Goal: Task Accomplishment & Management: Complete application form

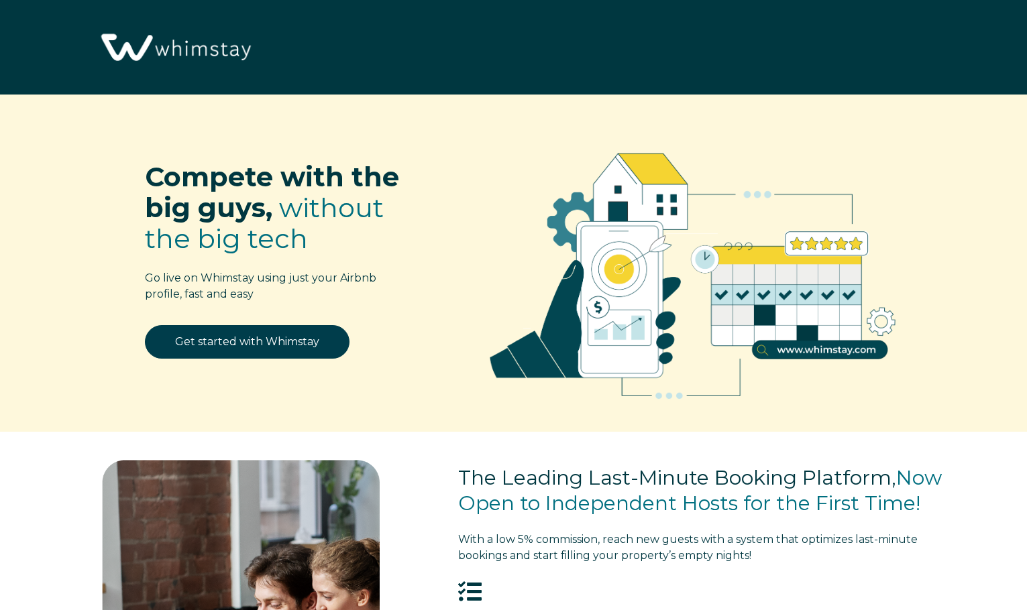
select select "US"
select select "Manual"
select select "Referral from a Friend"
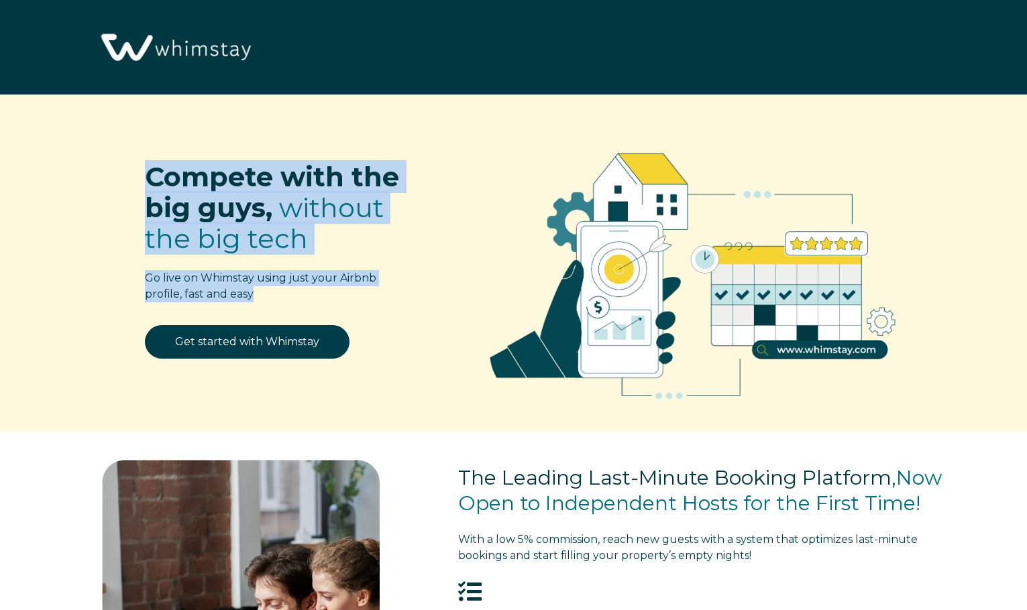
click at [192, 179] on span "Compete with the big guys," at bounding box center [272, 192] width 254 height 64
drag, startPoint x: 147, startPoint y: 172, endPoint x: 295, endPoint y: 321, distance: 209.6
click at [295, 323] on div "Compete with the big guys, without the big tech Go live on Whimstay using just …" at bounding box center [245, 220] width 323 height 211
click at [259, 292] on p "Go live on Whimstay using just your Airbnb profile, fast and easy" at bounding box center [276, 286] width 263 height 32
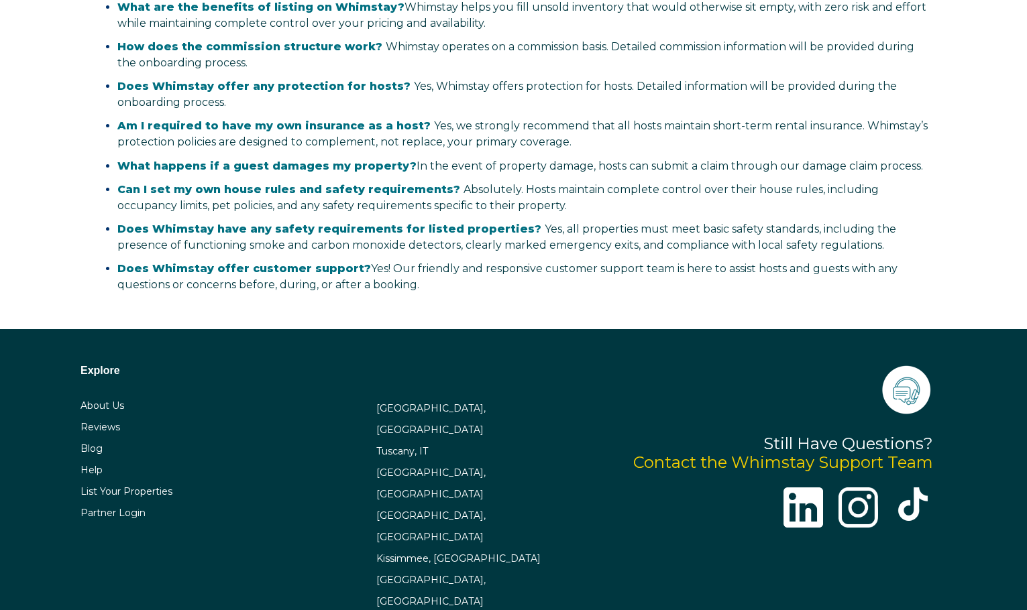
scroll to position [2610, 0]
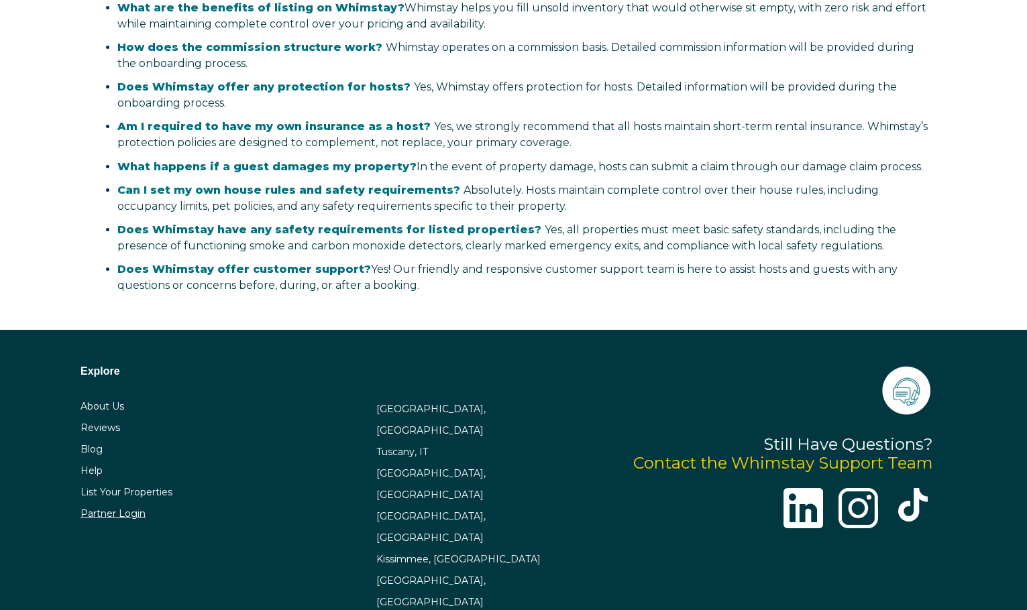
click at [121, 514] on link "Partner Login" at bounding box center [112, 514] width 65 height 12
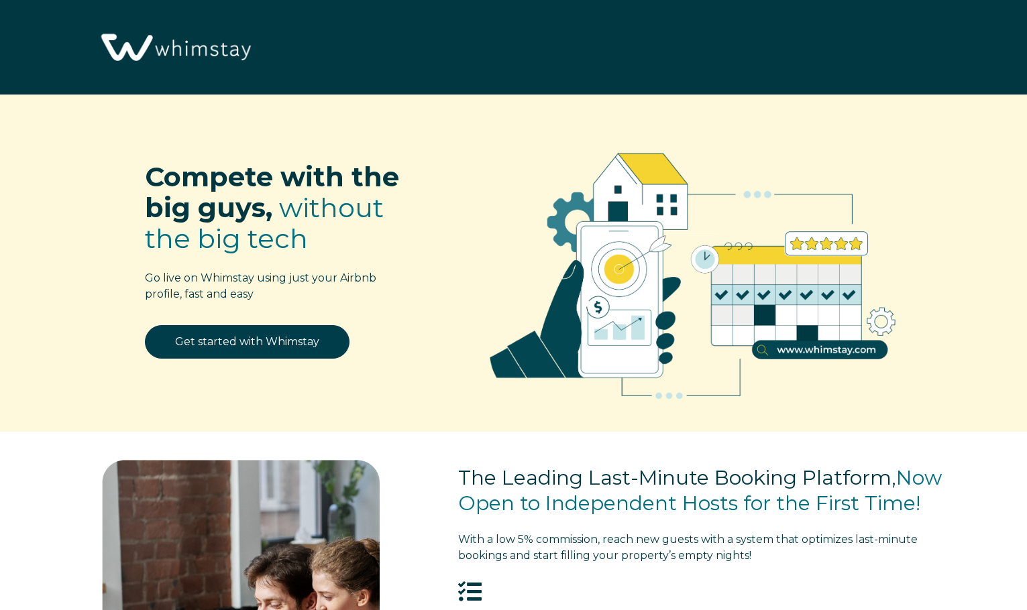
scroll to position [0, 0]
click at [273, 332] on link "Get started with Whimstay" at bounding box center [247, 342] width 205 height 34
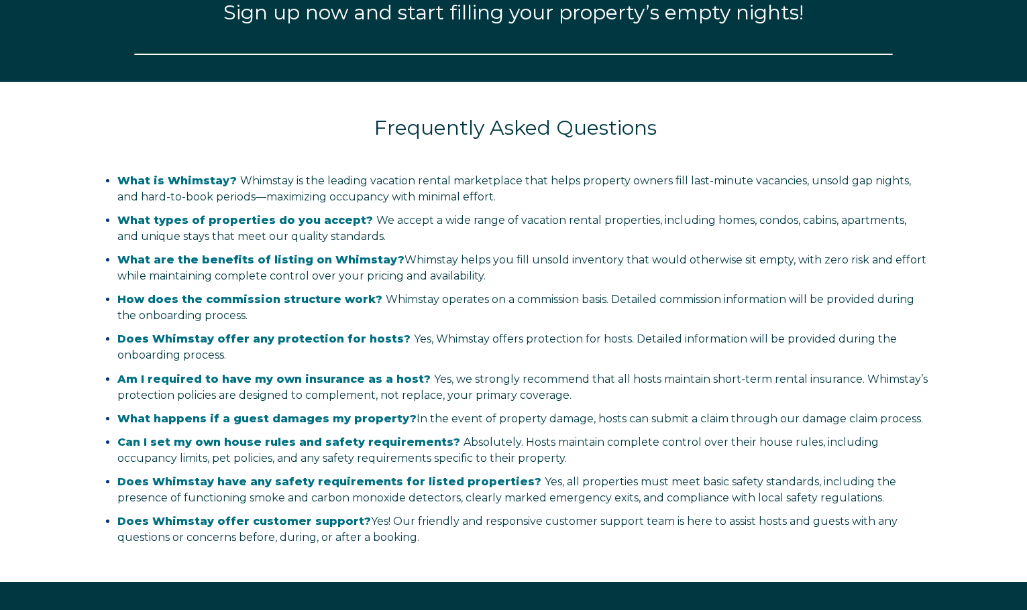
select select "US"
